Goal: Information Seeking & Learning: Learn about a topic

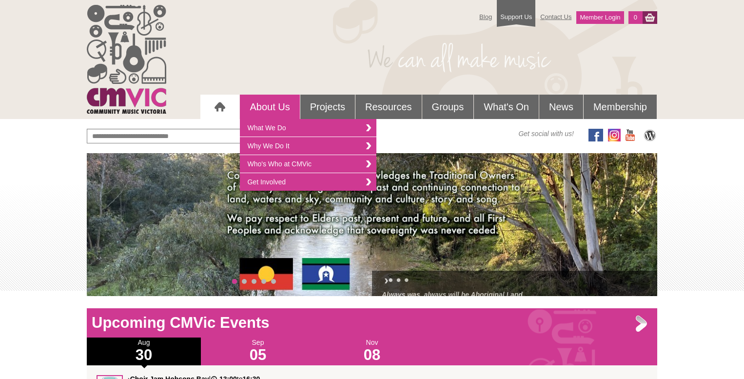
click at [278, 112] on link "About Us" at bounding box center [269, 107] width 59 height 24
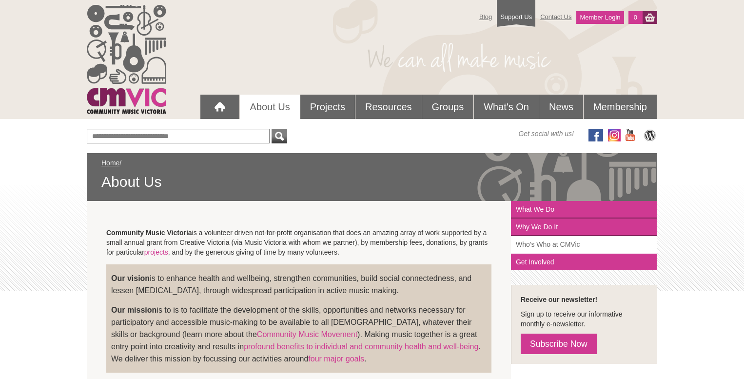
click at [537, 243] on link "Who's Who at CMVic" at bounding box center [584, 245] width 146 height 18
click at [548, 246] on link "Who's Who at CMVic" at bounding box center [584, 245] width 146 height 18
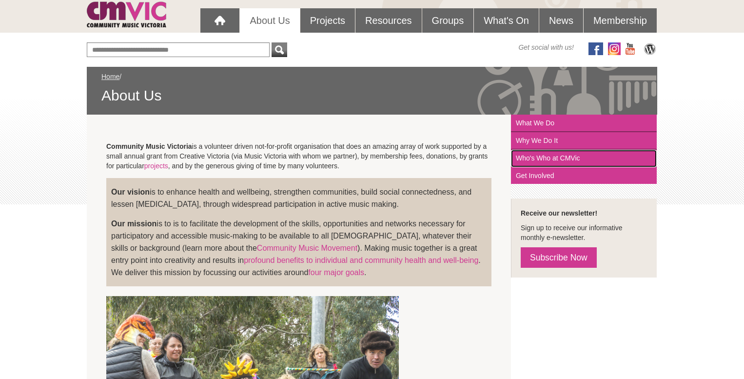
scroll to position [209, 0]
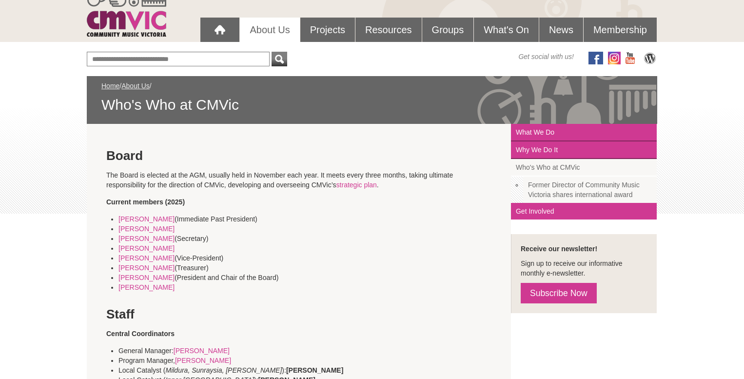
scroll to position [75, 0]
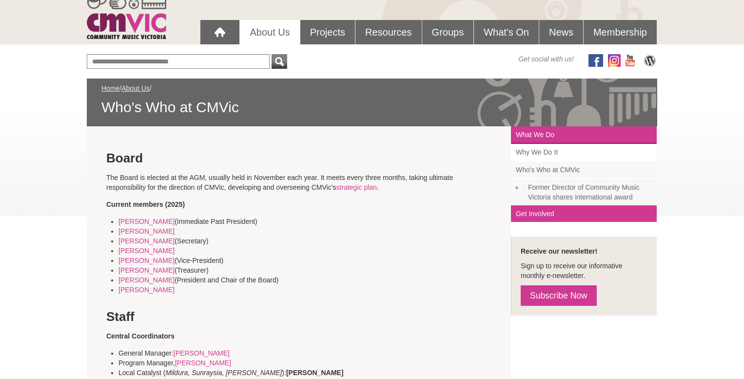
click at [549, 155] on link "Why We Do It" at bounding box center [584, 153] width 146 height 18
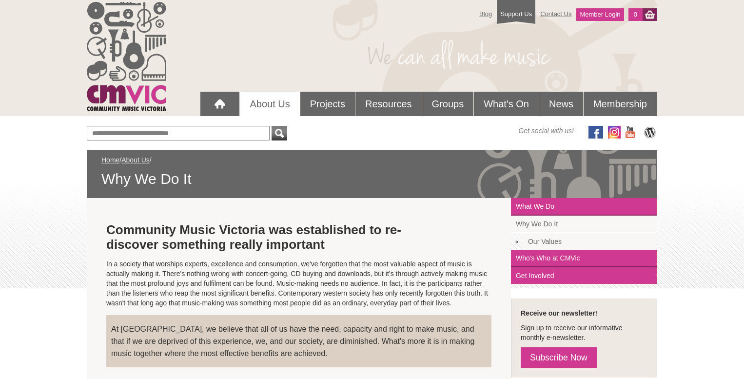
scroll to position [1, 0]
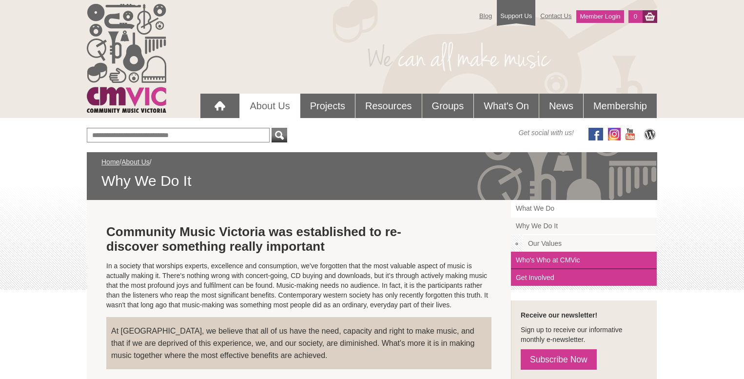
click at [551, 206] on link "What We Do" at bounding box center [584, 209] width 146 height 18
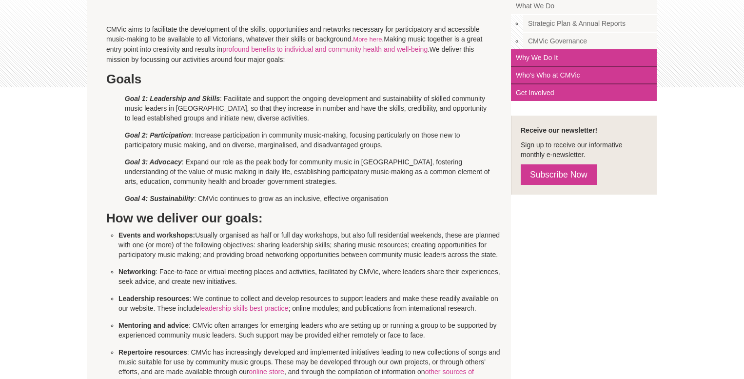
scroll to position [204, 0]
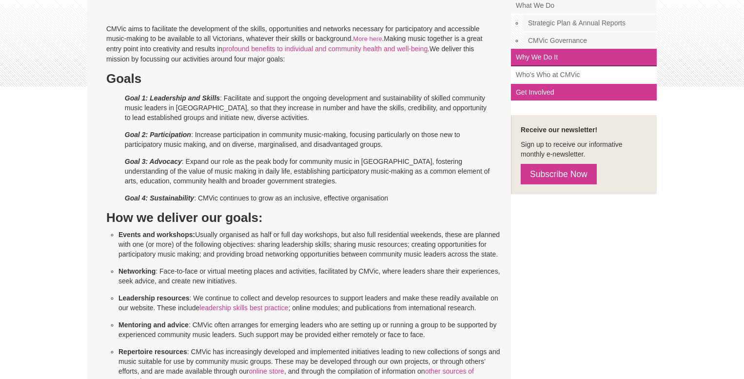
click at [585, 75] on link "Who's Who at CMVic" at bounding box center [584, 75] width 146 height 18
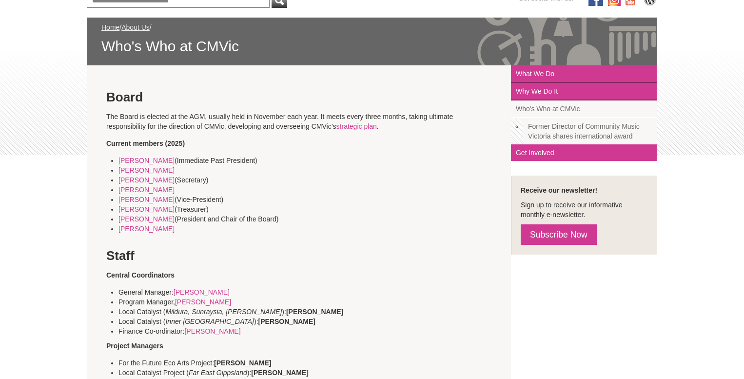
scroll to position [136, 0]
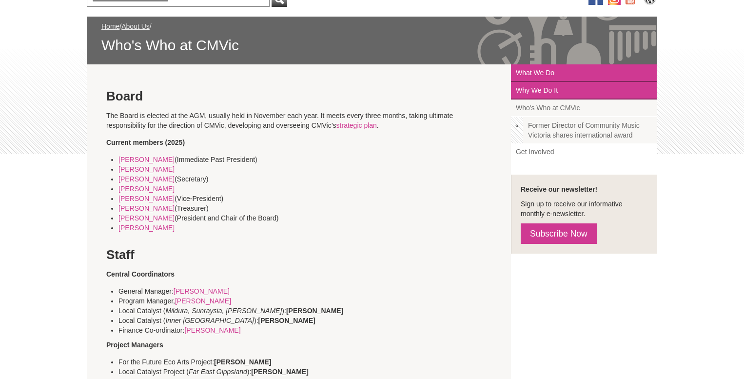
click at [531, 146] on link "Get Involved" at bounding box center [584, 151] width 146 height 17
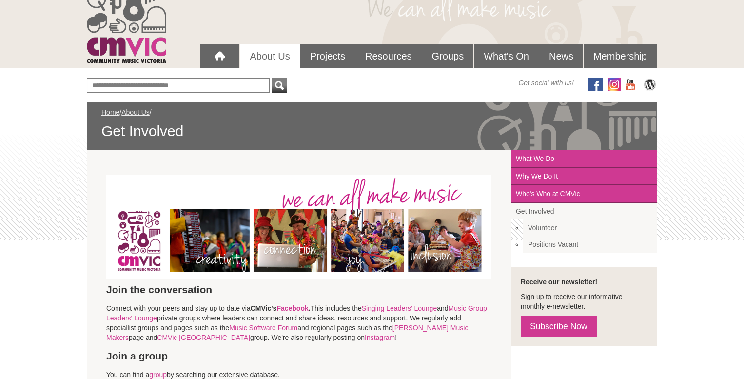
scroll to position [43, 0]
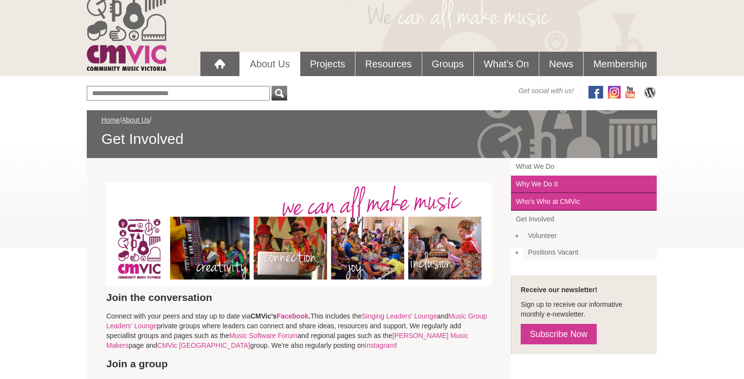
click at [539, 168] on link "What We Do" at bounding box center [584, 167] width 146 height 18
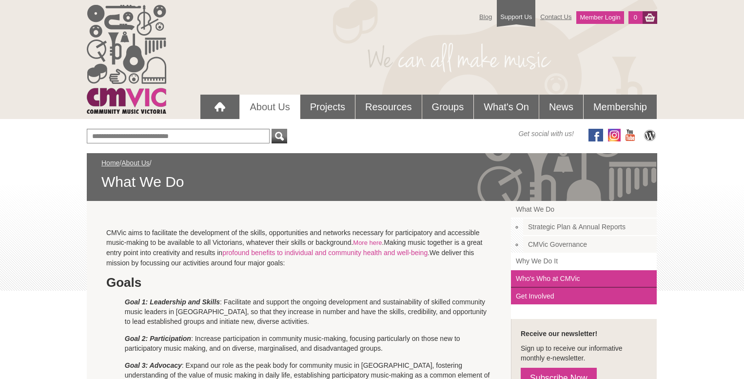
click at [546, 264] on link "Why We Do It" at bounding box center [584, 261] width 146 height 18
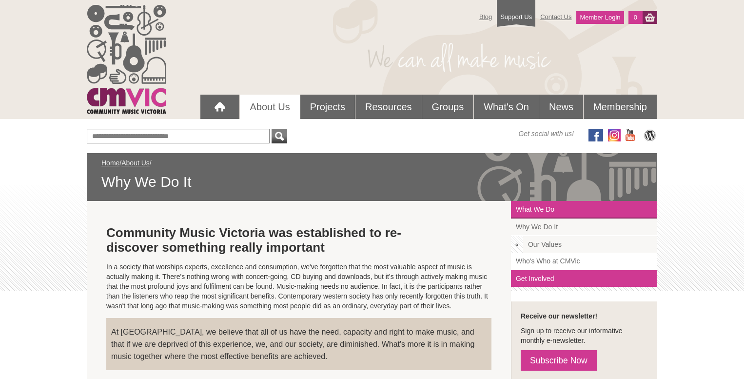
click at [546, 262] on link "Who's Who at CMVic" at bounding box center [584, 261] width 146 height 18
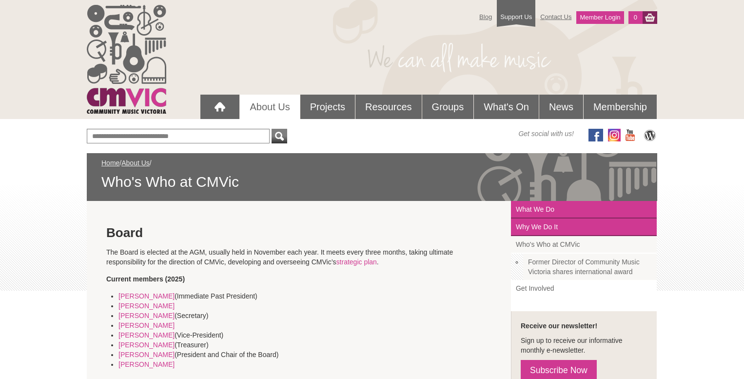
click at [538, 286] on link "Get Involved" at bounding box center [584, 288] width 146 height 17
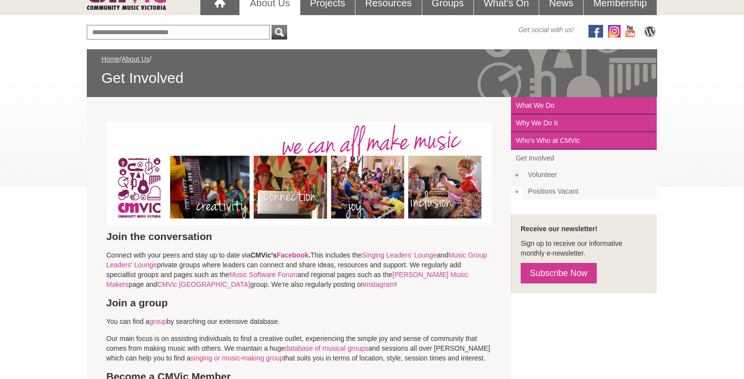
scroll to position [103, 0]
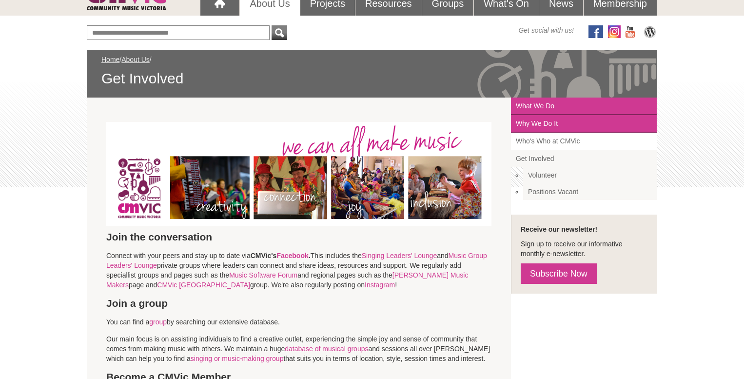
click at [553, 143] on link "Who's Who at CMVic" at bounding box center [584, 142] width 146 height 18
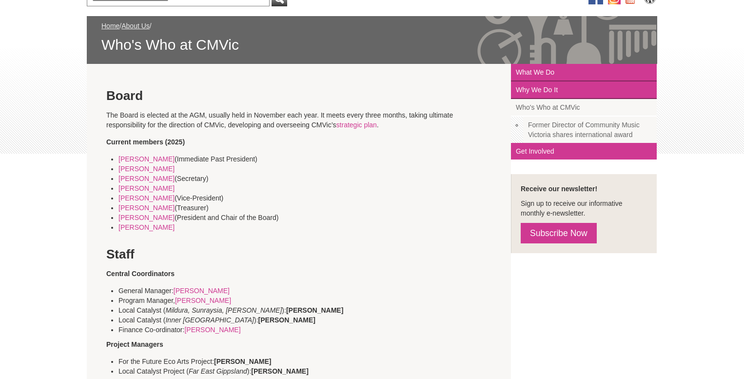
scroll to position [138, 0]
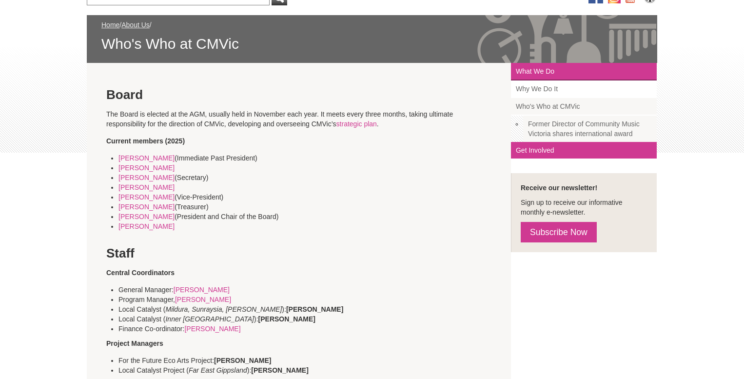
click at [537, 89] on link "Why We Do It" at bounding box center [584, 89] width 146 height 18
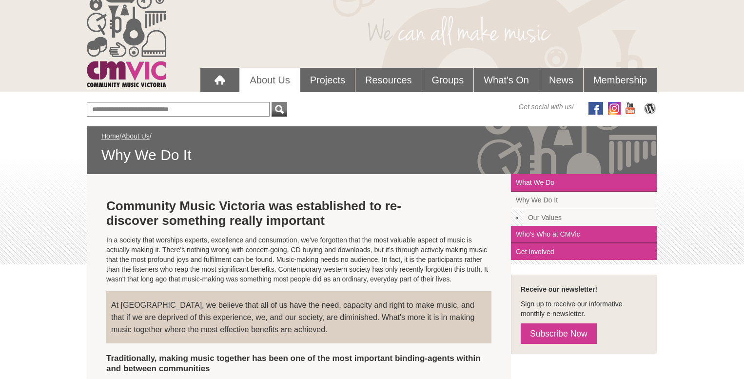
scroll to position [26, 0]
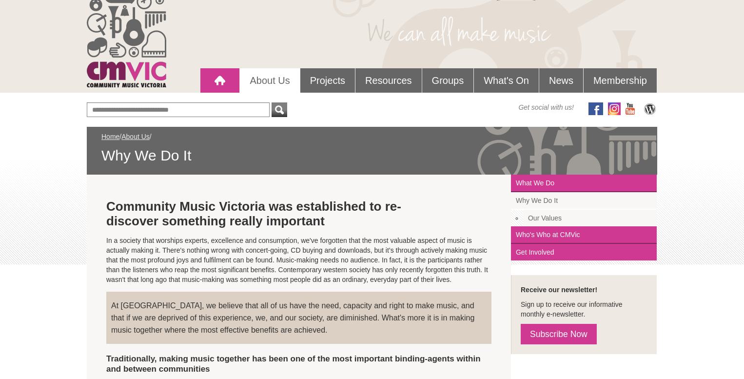
click at [218, 74] on div at bounding box center [219, 80] width 19 height 19
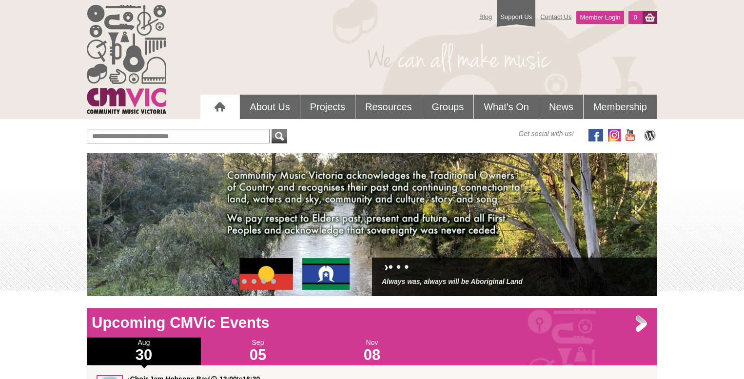
click at [634, 222] on span at bounding box center [634, 224] width 19 height 19
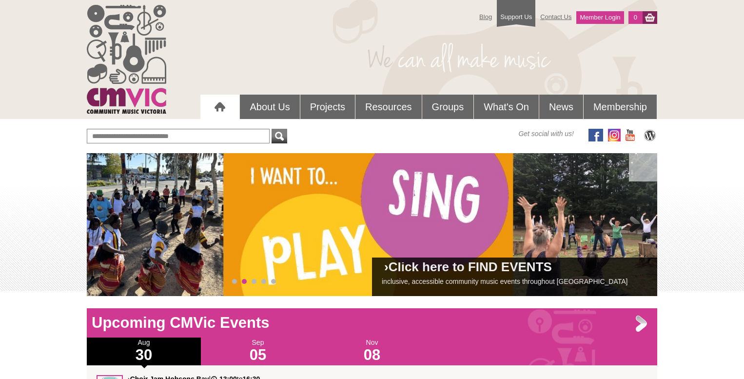
click at [634, 222] on span at bounding box center [634, 224] width 19 height 19
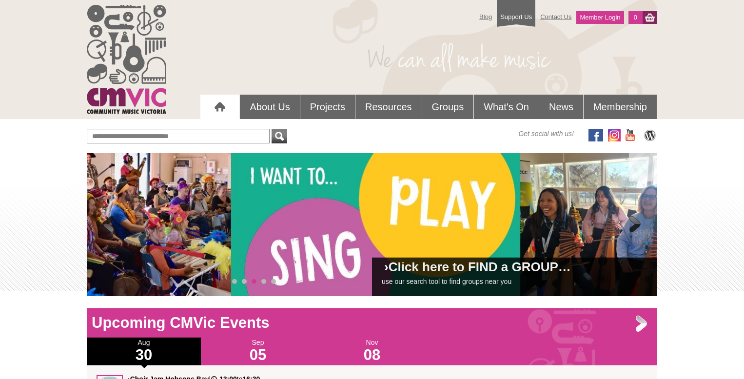
click at [634, 222] on span at bounding box center [634, 224] width 19 height 19
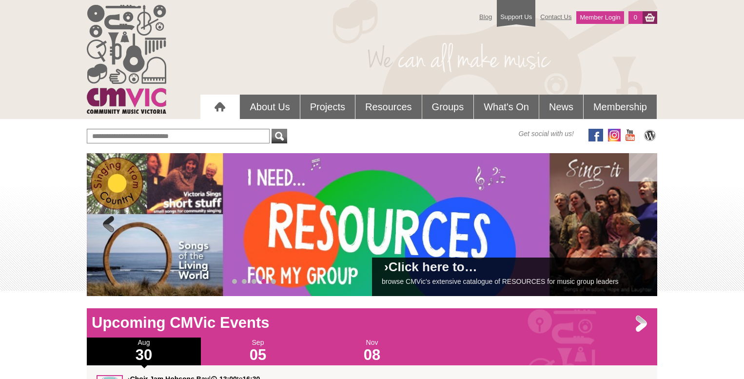
click at [634, 222] on span at bounding box center [634, 224] width 19 height 19
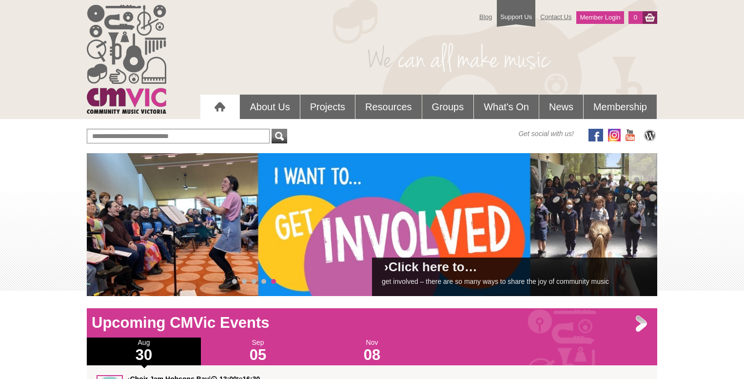
click at [634, 222] on span at bounding box center [634, 224] width 19 height 19
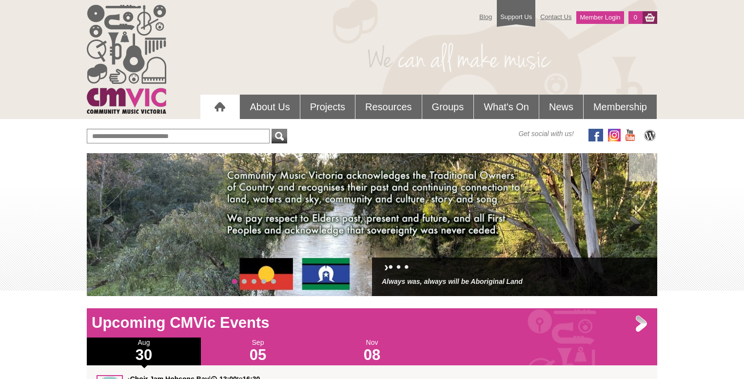
click at [109, 224] on span at bounding box center [108, 224] width 19 height 19
